Goal: Task Accomplishment & Management: Complete application form

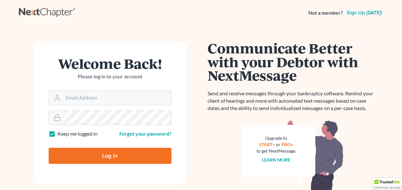
type input "[EMAIL_ADDRESS][DOMAIN_NAME]"
click at [115, 156] on input "Log In" at bounding box center [110, 156] width 123 height 16
type input "Thinking..."
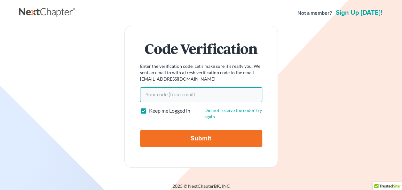
click at [218, 95] on input "Your code(from email)" at bounding box center [201, 94] width 122 height 15
type input "2d0fc6"
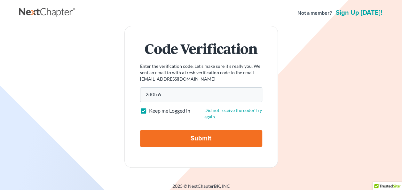
click at [202, 138] on input "Submit" at bounding box center [201, 138] width 122 height 17
type input "Thinking..."
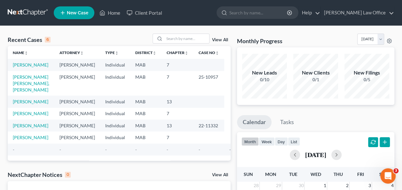
click at [31, 67] on td "[PERSON_NAME]" at bounding box center [31, 65] width 47 height 12
click at [31, 65] on link "[PERSON_NAME]" at bounding box center [31, 64] width 36 height 5
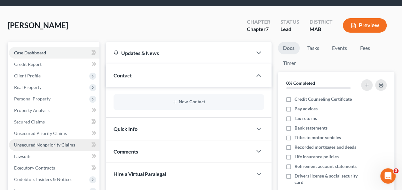
scroll to position [8, 0]
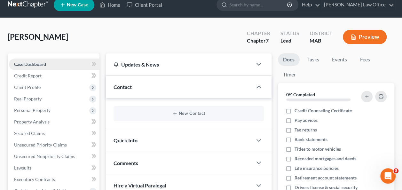
click at [48, 67] on link "Case Dashboard" at bounding box center [54, 65] width 91 height 12
click at [38, 89] on span "Client Profile" at bounding box center [27, 86] width 27 height 5
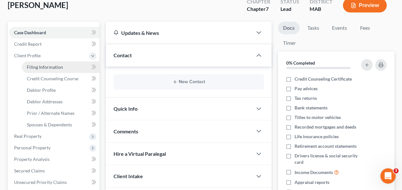
scroll to position [40, 0]
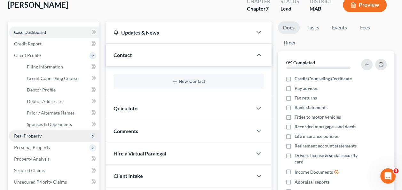
click at [41, 136] on span "Real Property" at bounding box center [54, 136] width 91 height 12
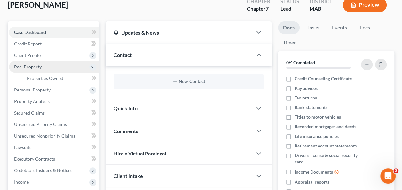
click at [35, 67] on span "Real Property" at bounding box center [28, 66] width 28 height 5
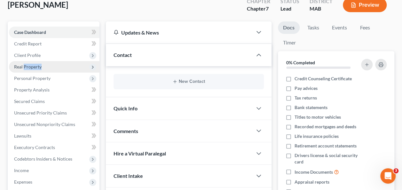
click at [35, 67] on span "Real Property" at bounding box center [28, 66] width 28 height 5
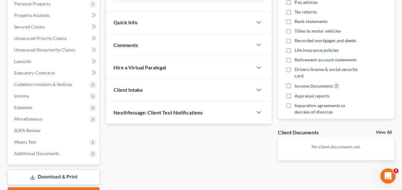
scroll to position [1, 0]
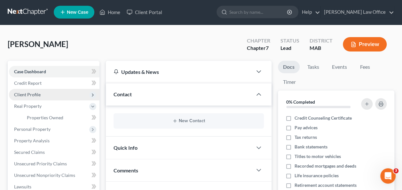
click at [39, 93] on span "Client Profile" at bounding box center [27, 94] width 27 height 5
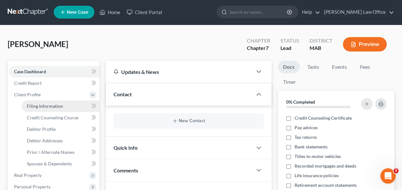
click at [65, 105] on link "Filing Information" at bounding box center [61, 106] width 78 height 12
select select "1"
select select "0"
select select "22"
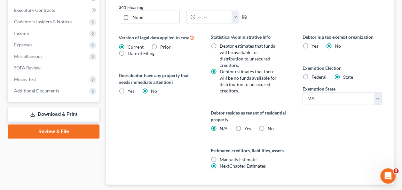
scroll to position [239, 0]
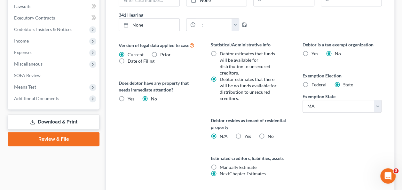
click at [244, 133] on label "Yes Yes" at bounding box center [247, 136] width 7 height 6
click at [247, 133] on input "Yes Yes" at bounding box center [249, 135] width 4 height 4
radio input "true"
radio input "false"
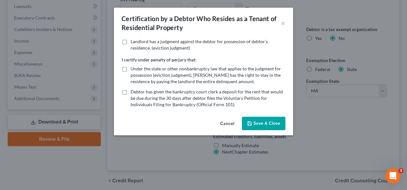
click at [223, 121] on button "Cancel" at bounding box center [227, 123] width 24 height 13
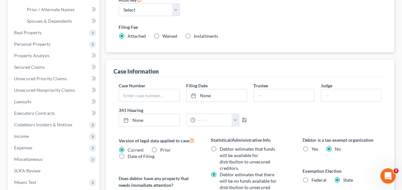
scroll to position [262, 0]
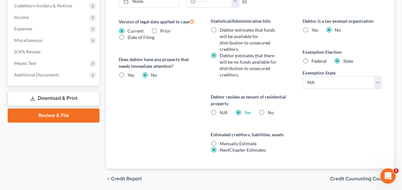
click at [369, 176] on span "Credit Counseling Course" at bounding box center [359, 178] width 59 height 5
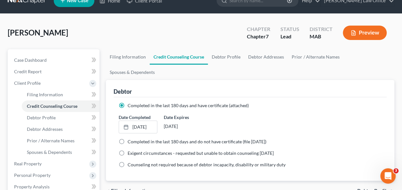
scroll to position [3, 0]
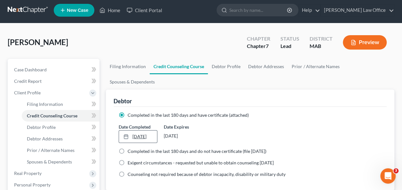
click at [134, 131] on link "[DATE]" at bounding box center [138, 137] width 38 height 12
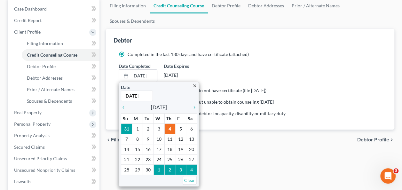
scroll to position [79, 0]
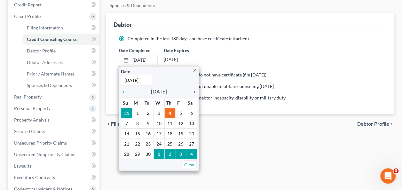
click at [193, 89] on icon "chevron_right" at bounding box center [193, 91] width 8 height 5
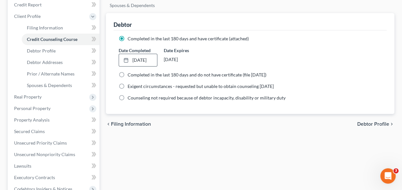
click at [157, 95] on div "Completed in the last 180 days and have certificate (attached) Date Completed […" at bounding box center [250, 71] width 273 height 83
click at [128, 72] on label "Completed in the last 180 days and do not have certificate (file [DATE])" at bounding box center [197, 75] width 139 height 6
click at [130, 72] on input "Completed in the last 180 days and do not have certificate (file [DATE])" at bounding box center [132, 74] width 4 height 4
radio input "true"
radio input "false"
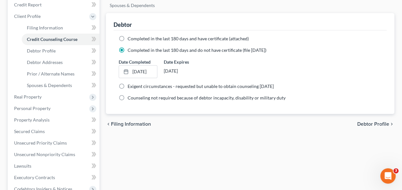
click at [367, 122] on span "Debtor Profile" at bounding box center [373, 124] width 32 height 5
select select "0"
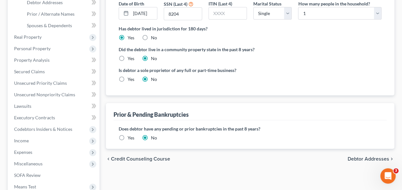
scroll to position [144, 0]
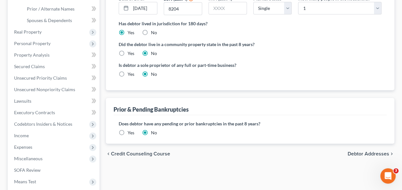
click at [370, 151] on span "Debtor Addresses" at bounding box center [369, 153] width 42 height 5
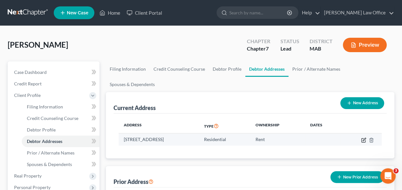
click at [364, 138] on icon "button" at bounding box center [364, 139] width 3 height 3
select select "22"
select select "12"
select select "0"
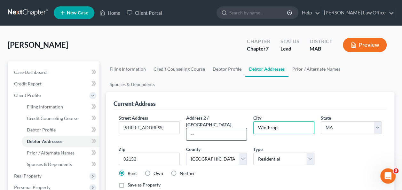
drag, startPoint x: 300, startPoint y: 113, endPoint x: 245, endPoint y: 113, distance: 55.3
click at [245, 115] on div "Street Address * [GEOGRAPHIC_DATA] Address [GEOGRAPHIC_DATA] * Winthrop State *…" at bounding box center [249, 154] width 269 height 79
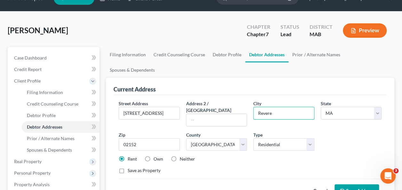
scroll to position [16, 0]
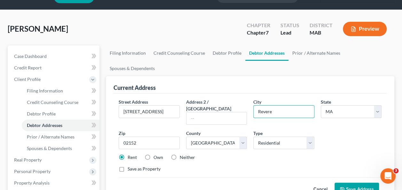
type input "Revere"
click at [210, 166] on div "Save as Property" at bounding box center [250, 169] width 263 height 6
click at [358, 183] on button "Save Address" at bounding box center [357, 189] width 44 height 13
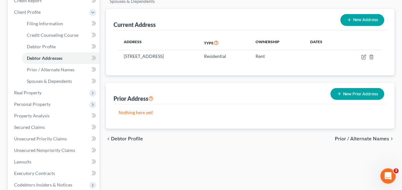
scroll to position [83, 0]
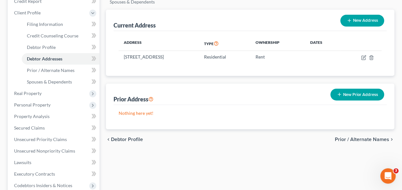
click at [361, 137] on span "Prior / Alternate Names" at bounding box center [362, 139] width 54 height 5
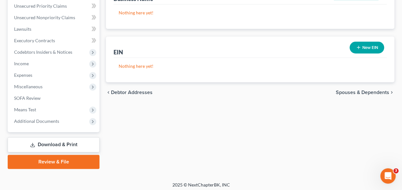
click at [357, 90] on span "Spouses & Dependents" at bounding box center [362, 92] width 53 height 5
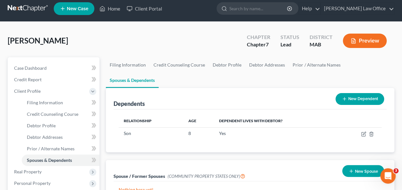
scroll to position [8, 0]
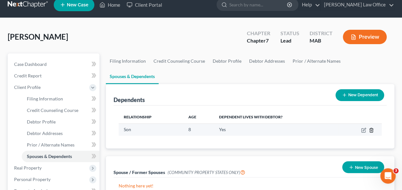
click at [370, 128] on icon "button" at bounding box center [371, 130] width 5 height 5
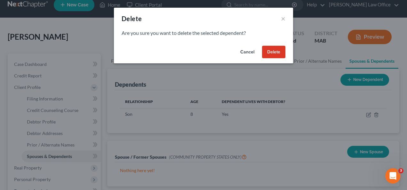
click at [275, 51] on button "Delete" at bounding box center [273, 52] width 23 height 13
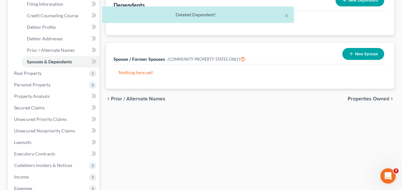
scroll to position [104, 0]
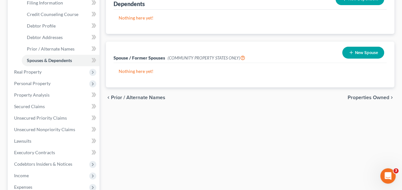
click at [369, 95] on span "Properties Owned" at bounding box center [369, 97] width 42 height 5
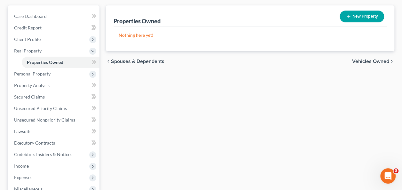
click at [369, 61] on span "Vehicles Owned" at bounding box center [370, 61] width 37 height 5
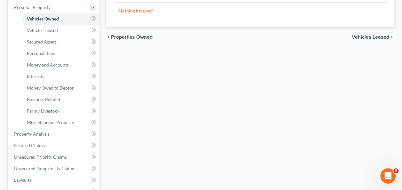
scroll to position [112, 0]
click at [374, 36] on span "Vehicles Leased" at bounding box center [370, 36] width 37 height 5
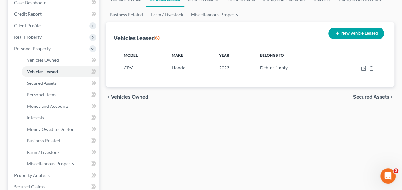
scroll to position [72, 0]
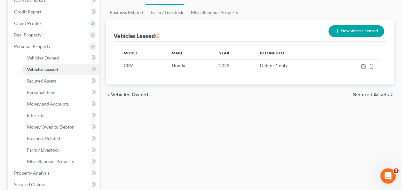
click at [373, 95] on span "Secured Assets" at bounding box center [371, 94] width 36 height 5
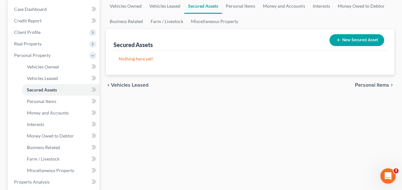
scroll to position [88, 0]
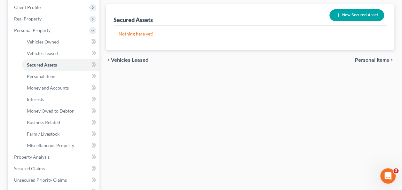
drag, startPoint x: 370, startPoint y: 61, endPoint x: 369, endPoint y: 57, distance: 5.0
click at [369, 58] on span "Personal Items" at bounding box center [372, 60] width 34 height 5
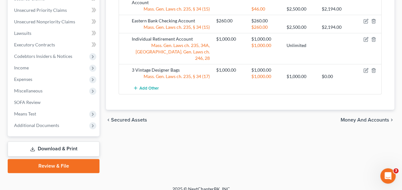
scroll to position [264, 0]
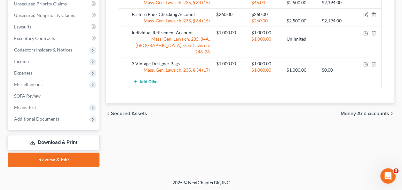
click at [360, 111] on span "Money and Accounts" at bounding box center [365, 113] width 49 height 5
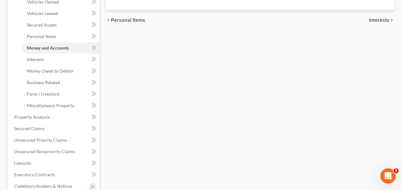
click at [383, 20] on span "Interests" at bounding box center [379, 20] width 20 height 5
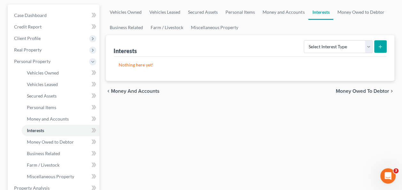
scroll to position [64, 0]
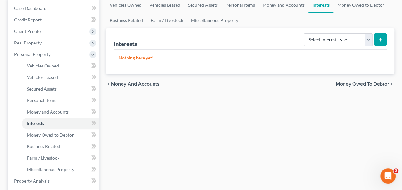
click at [375, 83] on span "Money Owed to Debtor" at bounding box center [362, 84] width 53 height 5
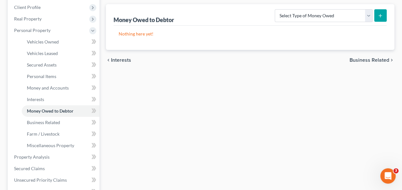
click at [356, 58] on span "Business Related" at bounding box center [370, 60] width 40 height 5
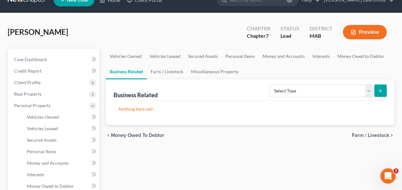
scroll to position [88, 0]
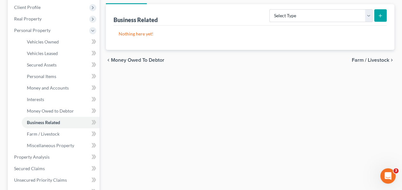
click at [359, 59] on span "Farm / Livestock" at bounding box center [370, 60] width 37 height 5
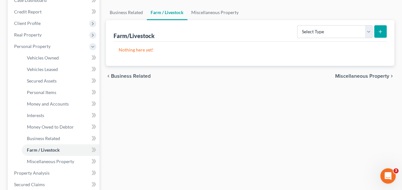
click at [356, 75] on span "Miscellaneous Property" at bounding box center [362, 76] width 54 height 5
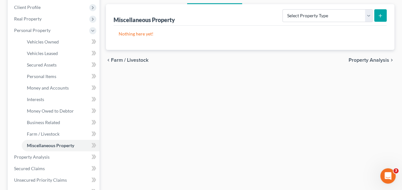
click at [363, 61] on span "Property Analysis" at bounding box center [369, 60] width 41 height 5
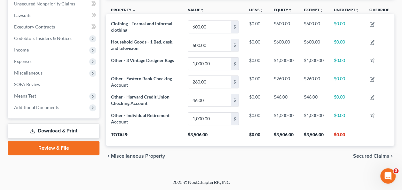
click at [368, 156] on span "Secured Claims" at bounding box center [371, 156] width 36 height 5
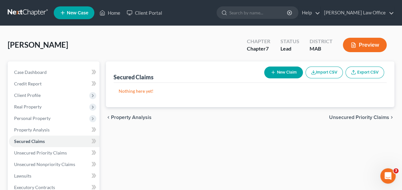
click at [376, 116] on span "Unsecured Priority Claims" at bounding box center [359, 117] width 60 height 5
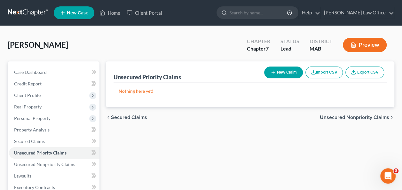
click at [371, 118] on span "Unsecured Nonpriority Claims" at bounding box center [354, 117] width 69 height 5
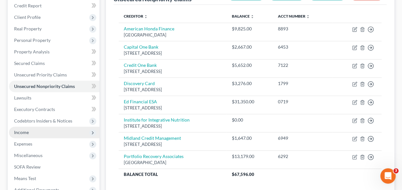
scroll to position [61, 0]
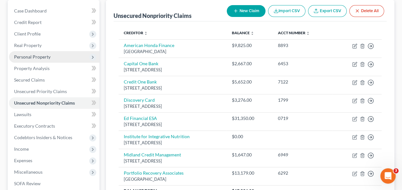
click at [45, 61] on span "Personal Property" at bounding box center [54, 57] width 91 height 12
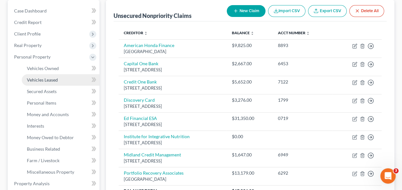
click at [42, 83] on link "Vehicles Leased" at bounding box center [61, 80] width 78 height 12
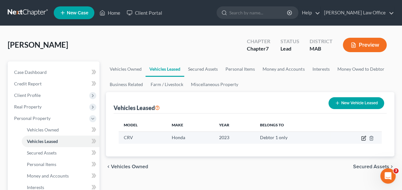
click at [364, 137] on icon "button" at bounding box center [363, 138] width 5 height 5
select select "0"
select select "3"
select select "0"
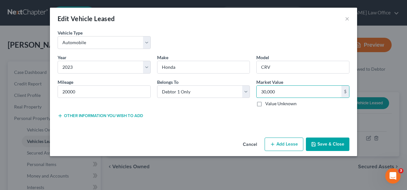
type input "30,000"
click at [321, 142] on button "Save & Close" at bounding box center [328, 144] width 44 height 13
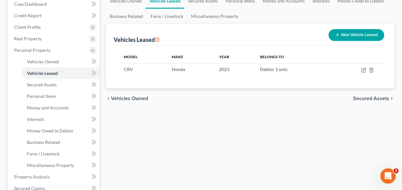
scroll to position [72, 0]
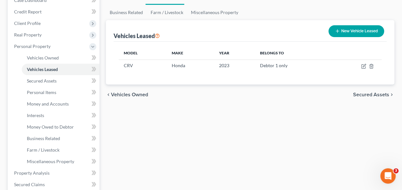
click at [373, 94] on span "Secured Assets" at bounding box center [371, 94] width 36 height 5
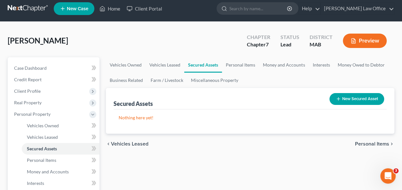
scroll to position [8, 0]
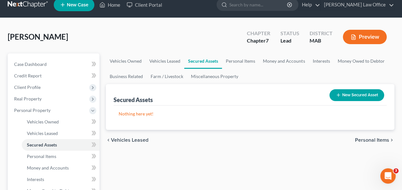
click at [371, 141] on span "Personal Items" at bounding box center [372, 140] width 34 height 5
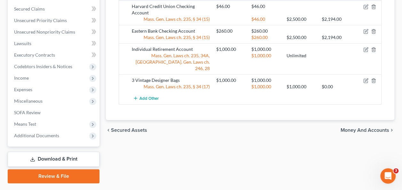
scroll to position [264, 0]
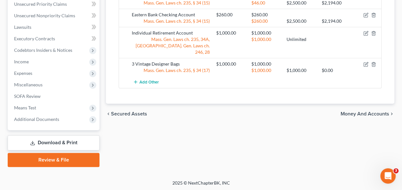
click at [364, 111] on span "Money and Accounts" at bounding box center [365, 113] width 49 height 5
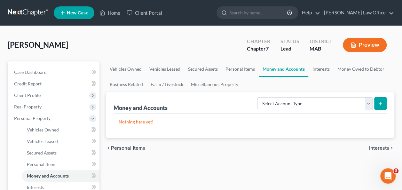
click at [375, 146] on span "Interests" at bounding box center [379, 148] width 20 height 5
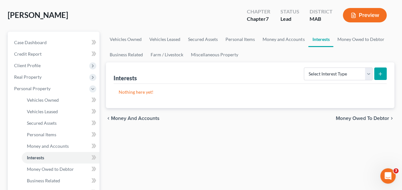
scroll to position [40, 0]
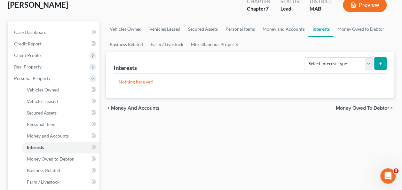
click at [356, 108] on span "Money Owed to Debtor" at bounding box center [362, 108] width 53 height 5
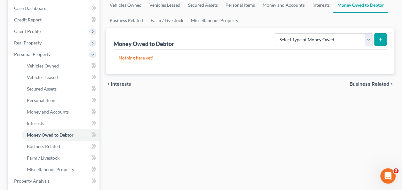
click at [364, 84] on span "Business Related" at bounding box center [370, 84] width 40 height 5
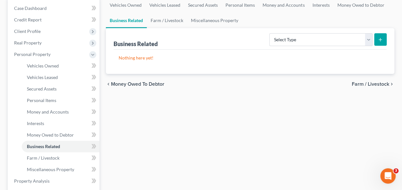
click at [363, 83] on span "Farm / Livestock" at bounding box center [370, 84] width 37 height 5
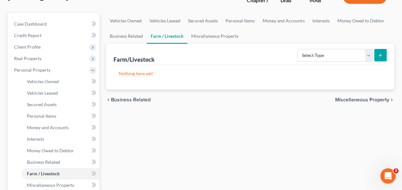
scroll to position [72, 0]
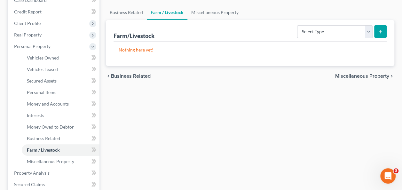
click at [355, 76] on span "Miscellaneous Property" at bounding box center [362, 76] width 54 height 5
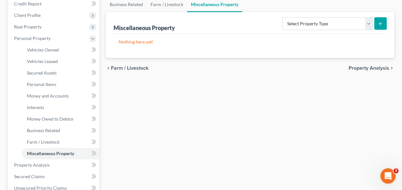
click at [357, 68] on span "Property Analysis" at bounding box center [369, 68] width 41 height 5
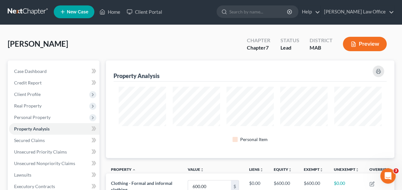
scroll to position [97, 289]
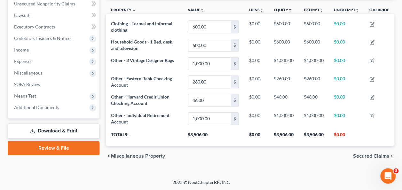
click at [370, 155] on span "Secured Claims" at bounding box center [371, 156] width 36 height 5
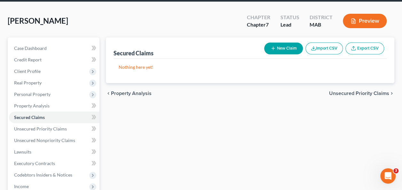
click at [355, 94] on span "Unsecured Priority Claims" at bounding box center [359, 93] width 60 height 5
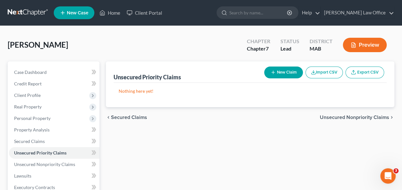
click at [340, 118] on span "Unsecured Nonpriority Claims" at bounding box center [354, 117] width 69 height 5
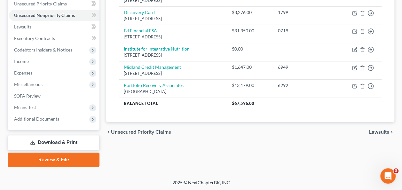
click at [137, 130] on span "Unsecured Priority Claims" at bounding box center [141, 132] width 60 height 5
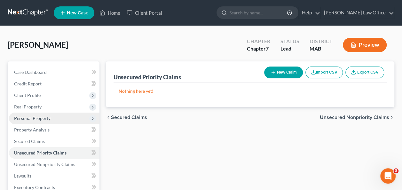
click at [45, 117] on span "Personal Property" at bounding box center [32, 117] width 36 height 5
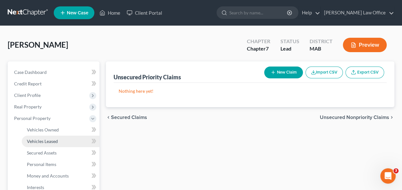
click at [44, 138] on link "Vehicles Leased" at bounding box center [61, 142] width 78 height 12
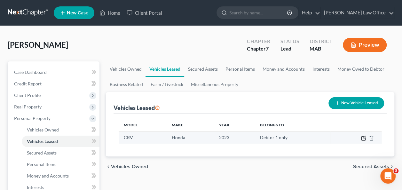
click at [365, 136] on icon "button" at bounding box center [364, 137] width 3 height 3
select select "0"
select select "3"
select select "0"
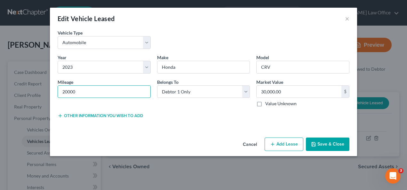
drag, startPoint x: 81, startPoint y: 89, endPoint x: 42, endPoint y: 87, distance: 38.7
click at [42, 87] on div "Edit Vehicle Leased × Vehicle Type * Select Automobile Truck Trailer Watercraft…" at bounding box center [203, 95] width 407 height 190
type input "35120"
click at [336, 141] on button "Save & Close" at bounding box center [328, 144] width 44 height 13
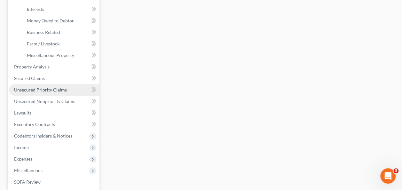
scroll to position [160, 0]
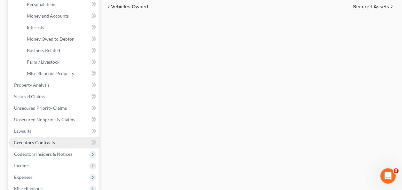
click at [52, 141] on span "Executory Contracts" at bounding box center [34, 142] width 41 height 5
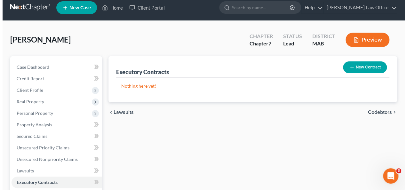
scroll to position [8, 0]
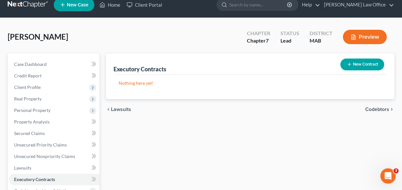
click at [364, 65] on button "New Contract" at bounding box center [362, 65] width 44 height 12
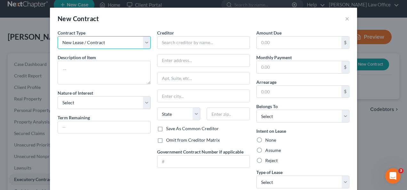
click at [144, 42] on select "New Lease / Contract New Timeshare" at bounding box center [104, 42] width 93 height 13
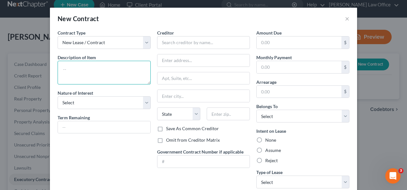
click at [111, 67] on textarea at bounding box center [104, 73] width 93 height 24
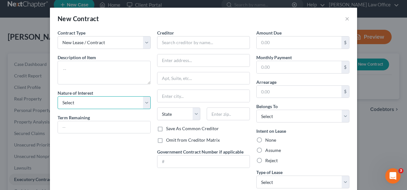
click at [146, 100] on select "Select Purchaser Agent Lessor Lessee" at bounding box center [104, 102] width 93 height 13
select select "3"
click at [58, 96] on select "Select Purchaser Agent Lessor Lessee" at bounding box center [104, 102] width 93 height 13
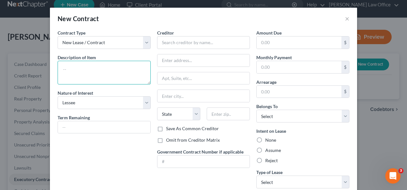
click at [81, 65] on textarea at bounding box center [104, 73] width 93 height 24
type textarea "Auto Lease"
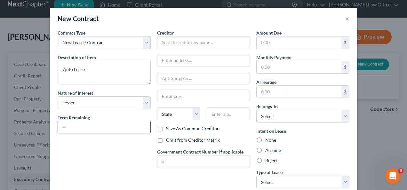
click at [90, 125] on input "text" at bounding box center [104, 127] width 92 height 12
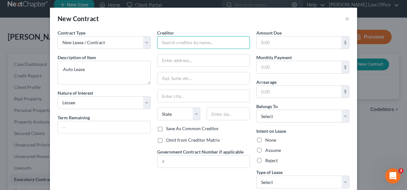
click at [171, 40] on input "text" at bounding box center [203, 42] width 93 height 13
type input "American Honda Finance"
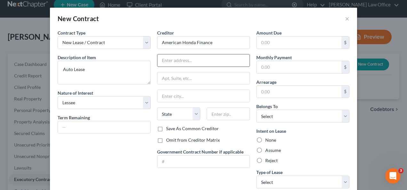
click at [175, 59] on input "text" at bounding box center [203, 60] width 92 height 12
type input "PO Box 168128"
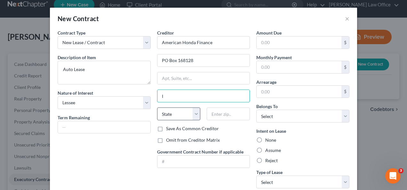
type input "[PERSON_NAME]"
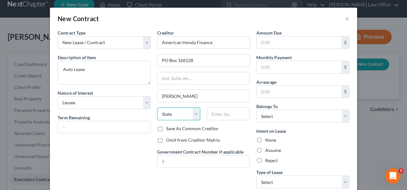
click at [171, 114] on select "State [US_STATE] AK AR AZ CA CO CT DE DC [GEOGRAPHIC_DATA] [GEOGRAPHIC_DATA] GU…" at bounding box center [178, 113] width 43 height 13
select select "45"
click at [157, 107] on select "State [US_STATE] AK AR AZ CA CO CT DE DC [GEOGRAPHIC_DATA] [GEOGRAPHIC_DATA] GU…" at bounding box center [178, 113] width 43 height 13
click at [240, 105] on div "Creditor * American Honda Finance PO Box 168128 Irving State [US_STATE] AK AR A…" at bounding box center [203, 77] width 93 height 96
click at [230, 113] on input "text" at bounding box center [228, 113] width 43 height 13
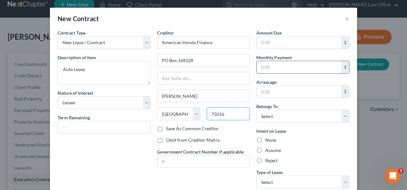
type input "75016"
click at [274, 63] on input "text" at bounding box center [299, 67] width 85 height 12
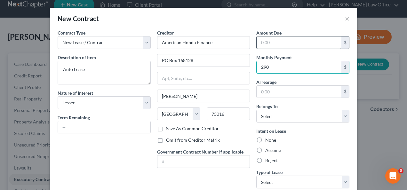
type input "290"
click at [274, 41] on input "text" at bounding box center [299, 42] width 85 height 12
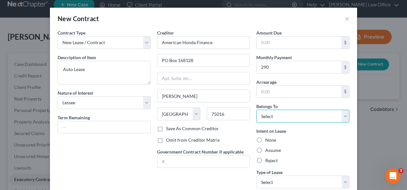
click at [342, 115] on select "Select Debtor 1 Only Debtor 2 Only Debtor 1 And Debtor 2 Only At Least One Of T…" at bounding box center [302, 116] width 93 height 13
select select "0"
click at [256, 110] on select "Select Debtor 1 Only Debtor 2 Only Debtor 1 And Debtor 2 Only At Least One Of T…" at bounding box center [302, 116] width 93 height 13
click at [265, 149] on label "Assume" at bounding box center [273, 150] width 16 height 6
click at [268, 149] on input "Assume" at bounding box center [270, 149] width 4 height 4
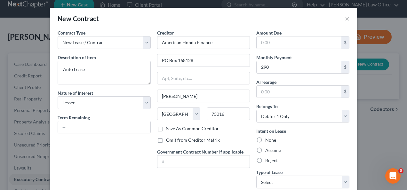
radio input "true"
click at [341, 180] on select "Select Real Estate Car Other" at bounding box center [302, 182] width 93 height 13
select select "1"
click at [256, 176] on select "Select Real Estate Car Other" at bounding box center [302, 182] width 93 height 13
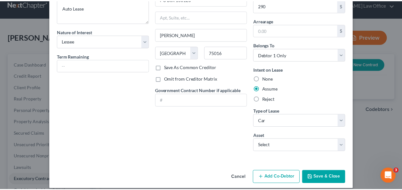
scroll to position [67, 0]
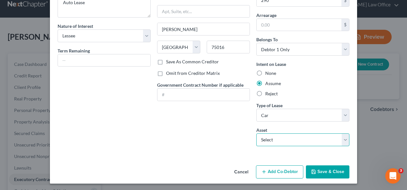
click at [342, 137] on select "Select 2023 Honda CRV - $30000.0" at bounding box center [302, 139] width 93 height 13
select select "0"
click at [256, 133] on select "Select 2023 Honda CRV - $30000.0" at bounding box center [302, 139] width 93 height 13
type textarea "2023 Honda CRV"
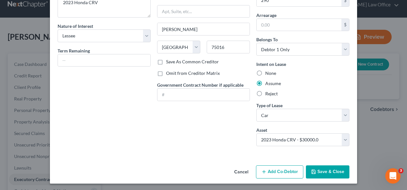
click at [321, 175] on button "Save & Close" at bounding box center [328, 171] width 44 height 13
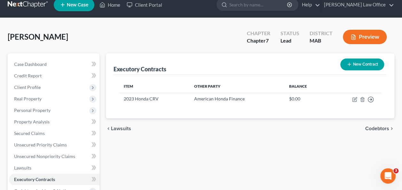
click at [378, 127] on span "Codebtors" at bounding box center [377, 128] width 24 height 5
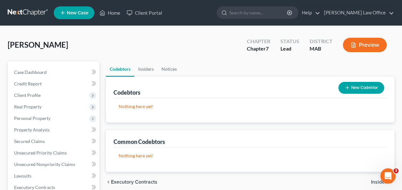
drag, startPoint x: 401, startPoint y: 122, endPoint x: 225, endPoint y: 68, distance: 184.7
click at [225, 68] on ul "Codebtors Insiders Notices" at bounding box center [250, 68] width 289 height 15
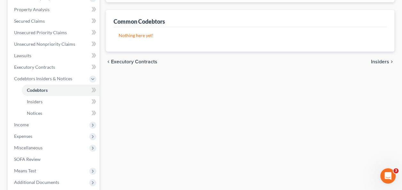
scroll to position [120, 0]
click at [378, 60] on span "Insiders" at bounding box center [380, 61] width 18 height 5
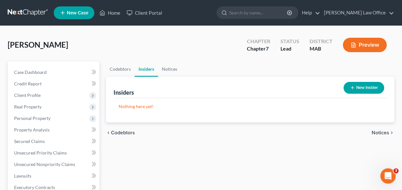
click at [377, 132] on span "Notices" at bounding box center [381, 132] width 18 height 5
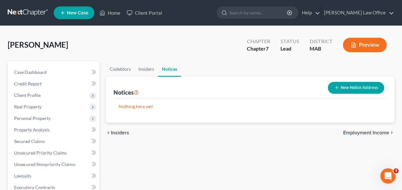
click at [377, 132] on span "Employment Income" at bounding box center [366, 132] width 46 height 5
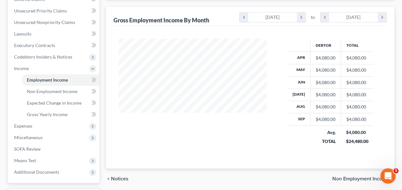
scroll to position [141, 0]
click at [352, 179] on span "Non Employment Income" at bounding box center [360, 179] width 57 height 5
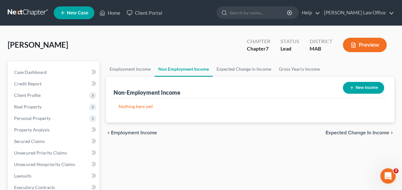
click at [354, 131] on span "Expected Change in Income" at bounding box center [358, 132] width 64 height 5
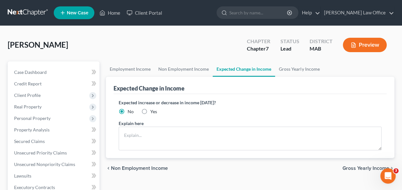
click at [352, 167] on span "Gross Yearly Income" at bounding box center [366, 168] width 47 height 5
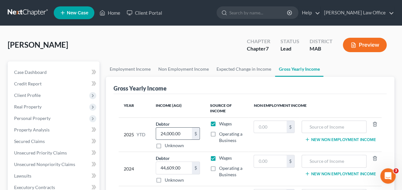
click at [182, 134] on input "24,000.00" at bounding box center [174, 134] width 36 height 12
drag, startPoint x: 182, startPoint y: 134, endPoint x: 132, endPoint y: 131, distance: 50.0
drag, startPoint x: 132, startPoint y: 131, endPoint x: 120, endPoint y: 117, distance: 18.6
click at [120, 117] on td "2025 YTD" at bounding box center [135, 134] width 32 height 34
click at [181, 134] on input "24,000.00" at bounding box center [174, 134] width 36 height 12
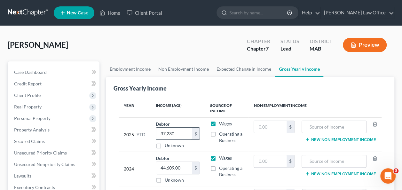
type input "37,230"
click at [186, 102] on th "Income (AGI)" at bounding box center [178, 108] width 54 height 19
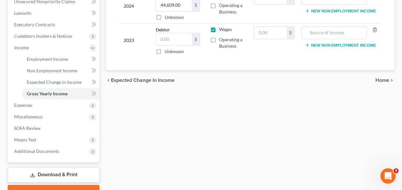
scroll to position [161, 0]
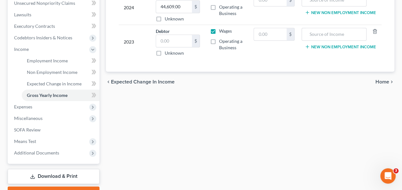
click at [384, 79] on span "Home" at bounding box center [383, 81] width 14 height 5
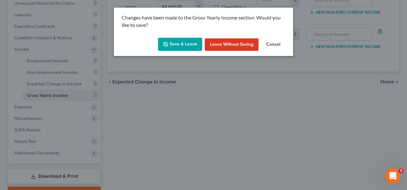
click at [188, 42] on button "Save & Leave" at bounding box center [180, 44] width 44 height 13
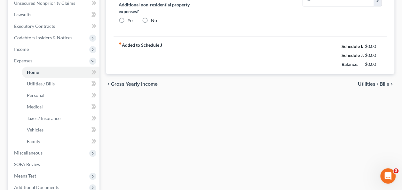
type input "600.00"
type input "0.00"
radio input "true"
type input "0.00"
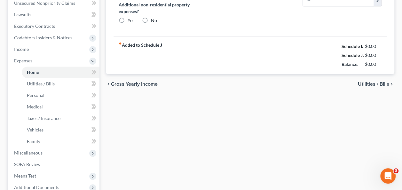
type input "0.00"
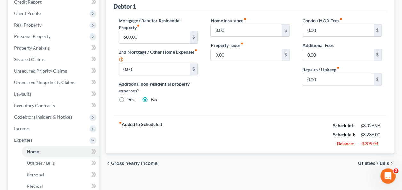
scroll to position [83, 0]
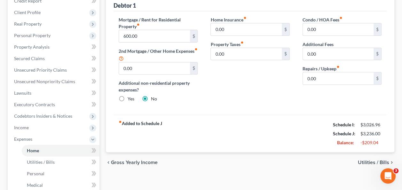
click at [364, 161] on span "Utilities / Bills" at bounding box center [373, 162] width 31 height 5
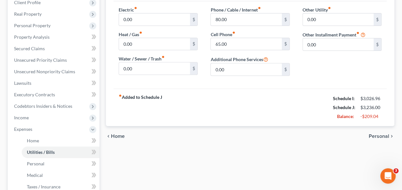
scroll to position [92, 0]
click at [375, 136] on span "Personal" at bounding box center [379, 136] width 20 height 5
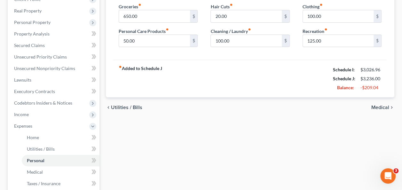
scroll to position [96, 0]
click at [383, 107] on span "Medical" at bounding box center [380, 107] width 18 height 5
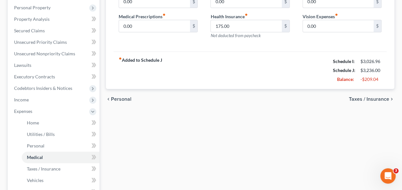
scroll to position [110, 0]
click at [383, 99] on span "Taxes / Insurance" at bounding box center [369, 99] width 40 height 5
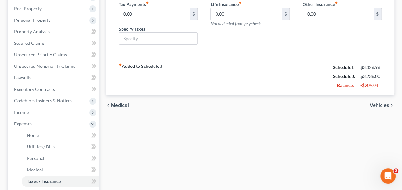
scroll to position [98, 0]
click at [383, 104] on span "Vehicles" at bounding box center [380, 105] width 20 height 5
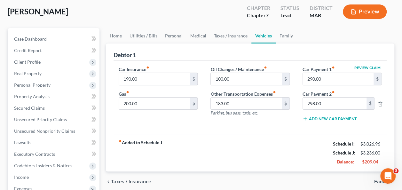
scroll to position [35, 0]
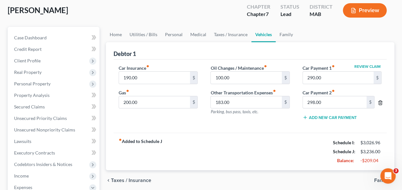
click at [381, 101] on icon "button" at bounding box center [380, 102] width 5 height 5
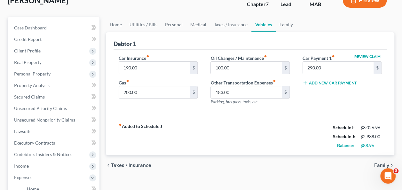
scroll to position [44, 0]
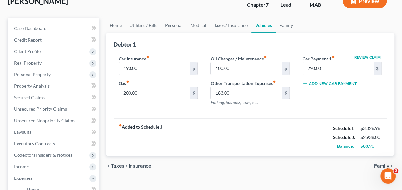
click at [379, 165] on span "Family" at bounding box center [381, 165] width 15 height 5
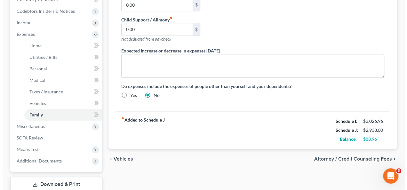
scroll to position [187, 0]
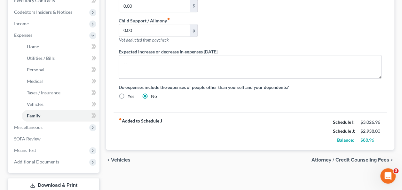
click at [335, 158] on span "Attorney / Credit Counseling Fees" at bounding box center [351, 159] width 78 height 5
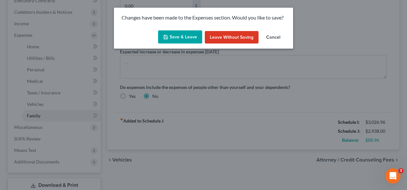
click at [188, 36] on button "Save & Leave" at bounding box center [180, 36] width 44 height 13
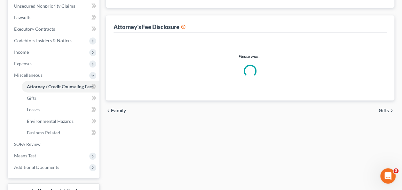
select select "0"
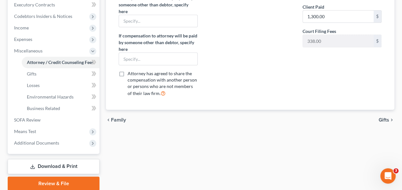
scroll to position [191, 0]
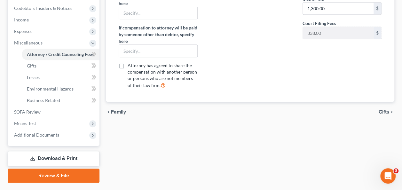
click at [384, 110] on span "Gifts" at bounding box center [384, 111] width 11 height 5
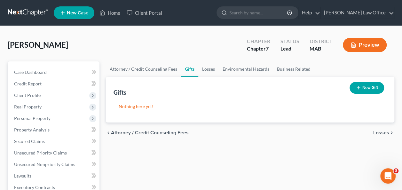
click at [381, 135] on span "Losses" at bounding box center [381, 132] width 16 height 5
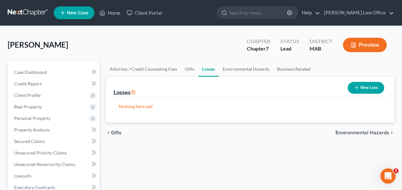
click at [381, 134] on span "Environmental Hazards" at bounding box center [363, 132] width 54 height 5
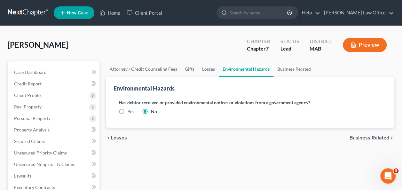
click at [379, 138] on span "Business Related" at bounding box center [370, 137] width 40 height 5
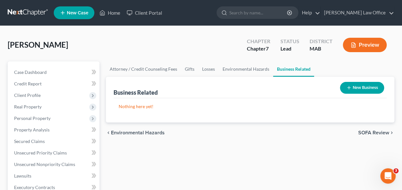
click at [378, 133] on span "SOFA Review" at bounding box center [373, 132] width 31 height 5
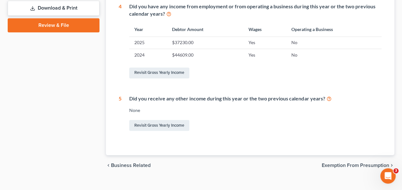
scroll to position [293, 0]
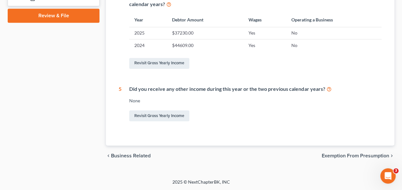
drag, startPoint x: 404, startPoint y: 59, endPoint x: 7, endPoint y: 6, distance: 400.8
click at [356, 156] on span "Exemption from Presumption" at bounding box center [355, 155] width 67 height 5
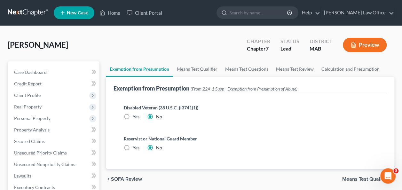
click at [369, 178] on span "Means Test Qualifier" at bounding box center [365, 179] width 47 height 5
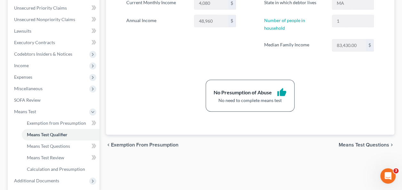
scroll to position [146, 0]
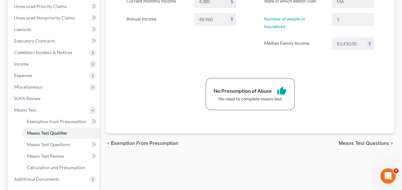
click at [376, 141] on span "Means Test Questions" at bounding box center [364, 143] width 51 height 5
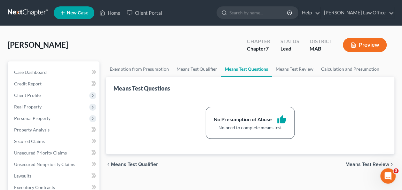
click at [368, 164] on span "Means Test Review" at bounding box center [367, 164] width 44 height 5
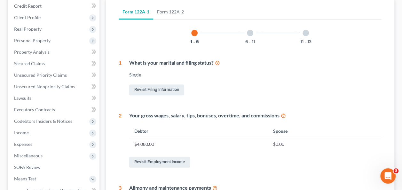
scroll to position [40, 0]
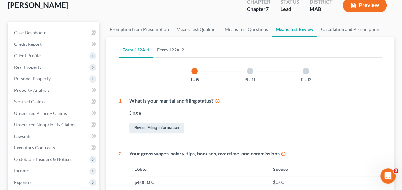
click at [258, 69] on div "6 - 11" at bounding box center [250, 71] width 22 height 22
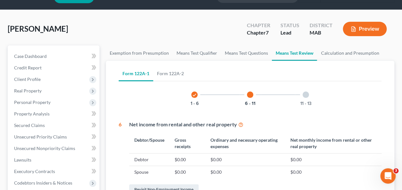
scroll to position [14, 0]
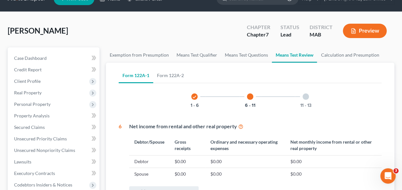
click at [309, 96] on div "11 - 13" at bounding box center [306, 97] width 22 height 22
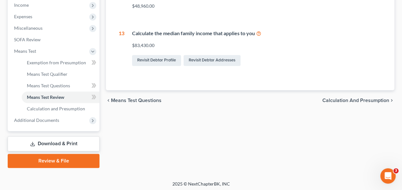
scroll to position [207, 0]
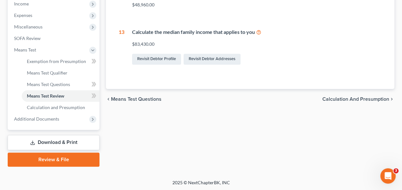
click at [374, 97] on span "Calculation and Presumption" at bounding box center [355, 99] width 67 height 5
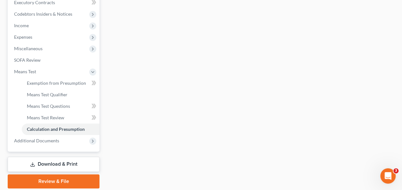
scroll to position [207, 0]
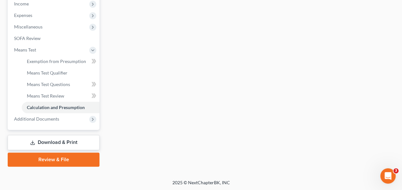
click at [56, 139] on link "Download & Print" at bounding box center [54, 142] width 92 height 15
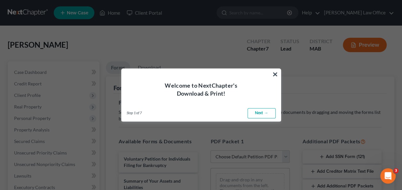
click at [258, 112] on link "Next →" at bounding box center [262, 113] width 28 height 10
select select "0"
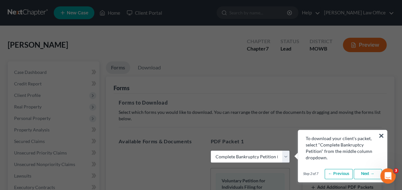
click at [363, 171] on link "Next →" at bounding box center [368, 174] width 28 height 10
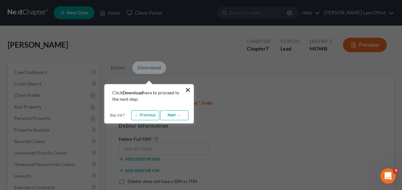
click at [180, 116] on link "Next →" at bounding box center [174, 115] width 28 height 10
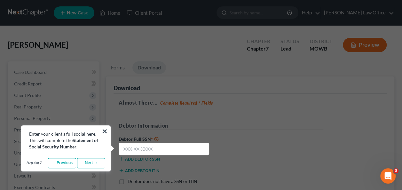
click at [91, 161] on link "Next →" at bounding box center [91, 163] width 28 height 10
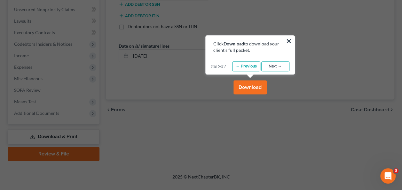
scroll to position [127, 0]
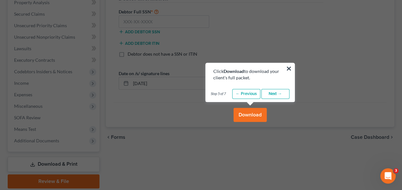
click at [275, 92] on link "Next →" at bounding box center [275, 94] width 28 height 10
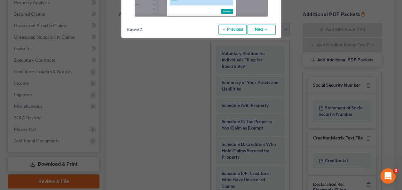
click at [260, 30] on link "Next →" at bounding box center [262, 30] width 28 height 10
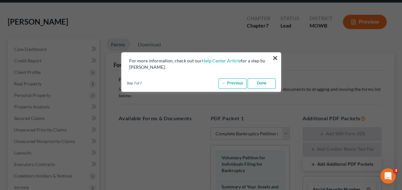
scroll to position [0, 0]
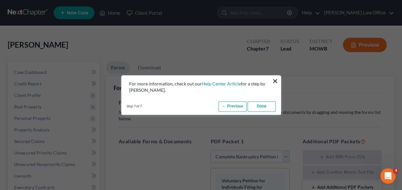
click at [259, 104] on link "Done" at bounding box center [262, 106] width 28 height 10
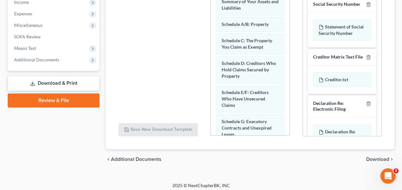
scroll to position [211, 0]
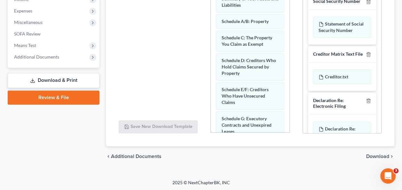
click at [382, 156] on span "Download" at bounding box center [377, 156] width 23 height 5
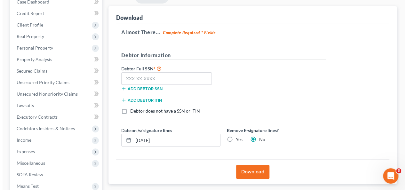
scroll to position [71, 0]
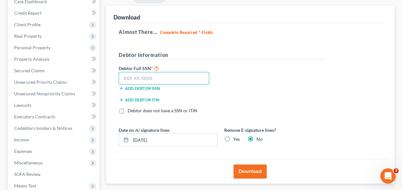
click at [172, 79] on input "text" at bounding box center [164, 78] width 91 height 13
type input "012-76-8204"
click at [247, 168] on button "Download" at bounding box center [249, 171] width 33 height 14
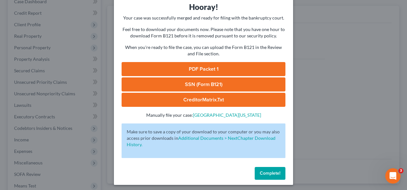
scroll to position [30, 0]
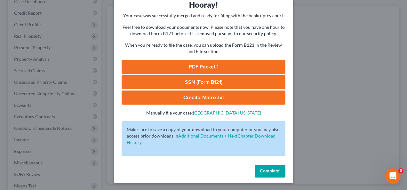
click at [210, 67] on link "PDF Packet 1" at bounding box center [204, 67] width 164 height 14
